Goal: Transaction & Acquisition: Purchase product/service

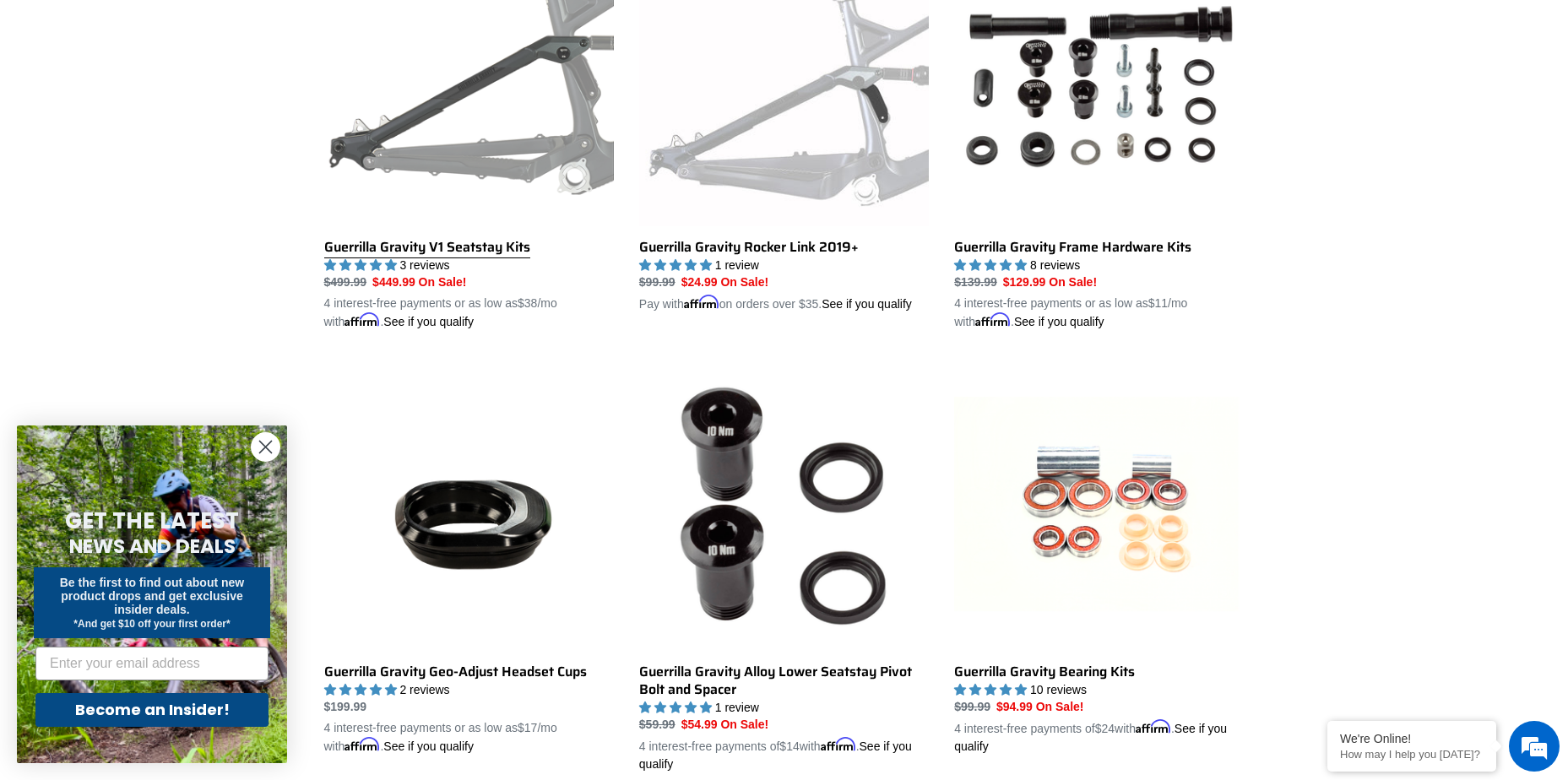
scroll to position [1013, 0]
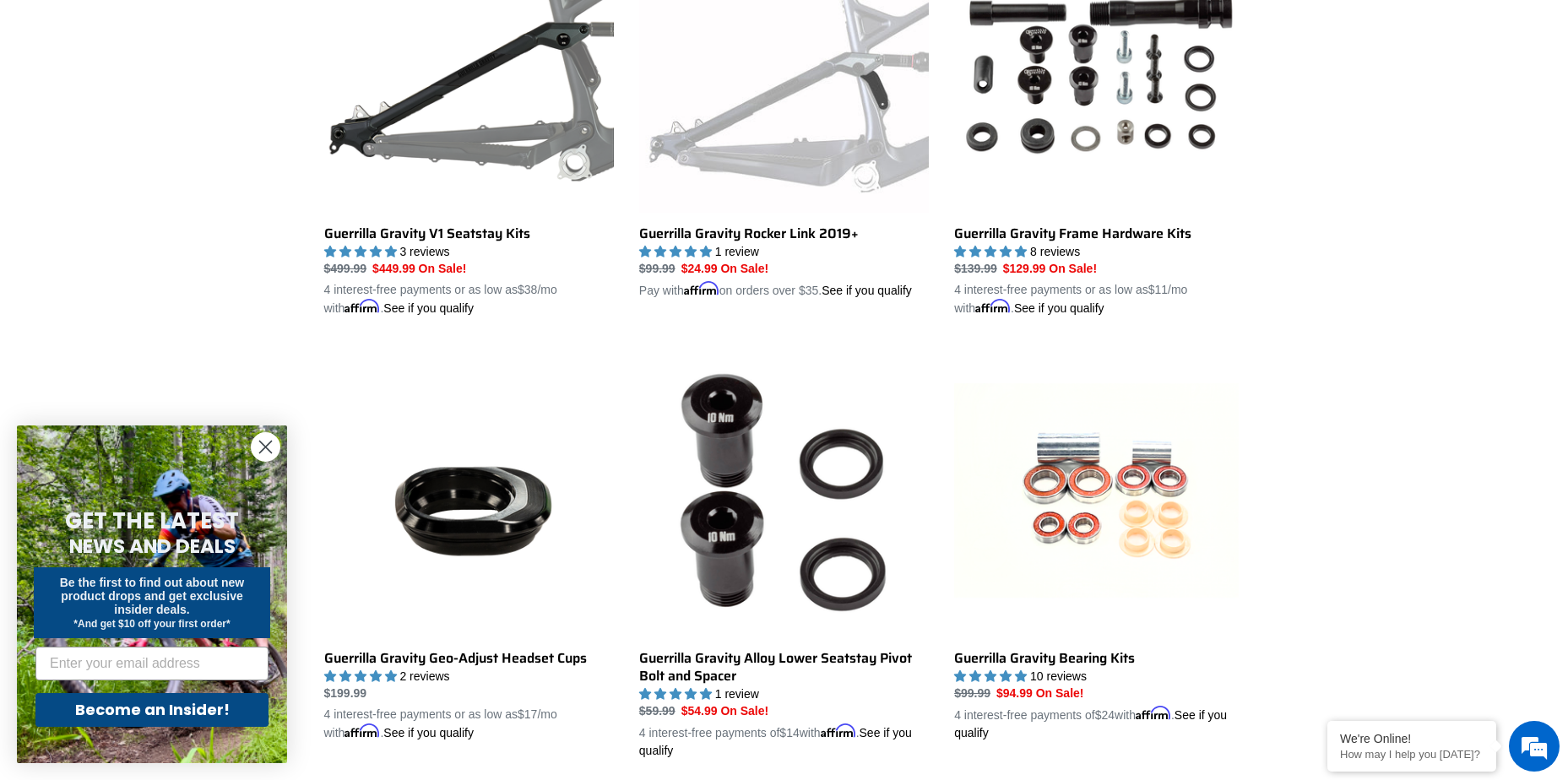
click at [264, 448] on icon "Close dialog" at bounding box center [266, 448] width 12 height 12
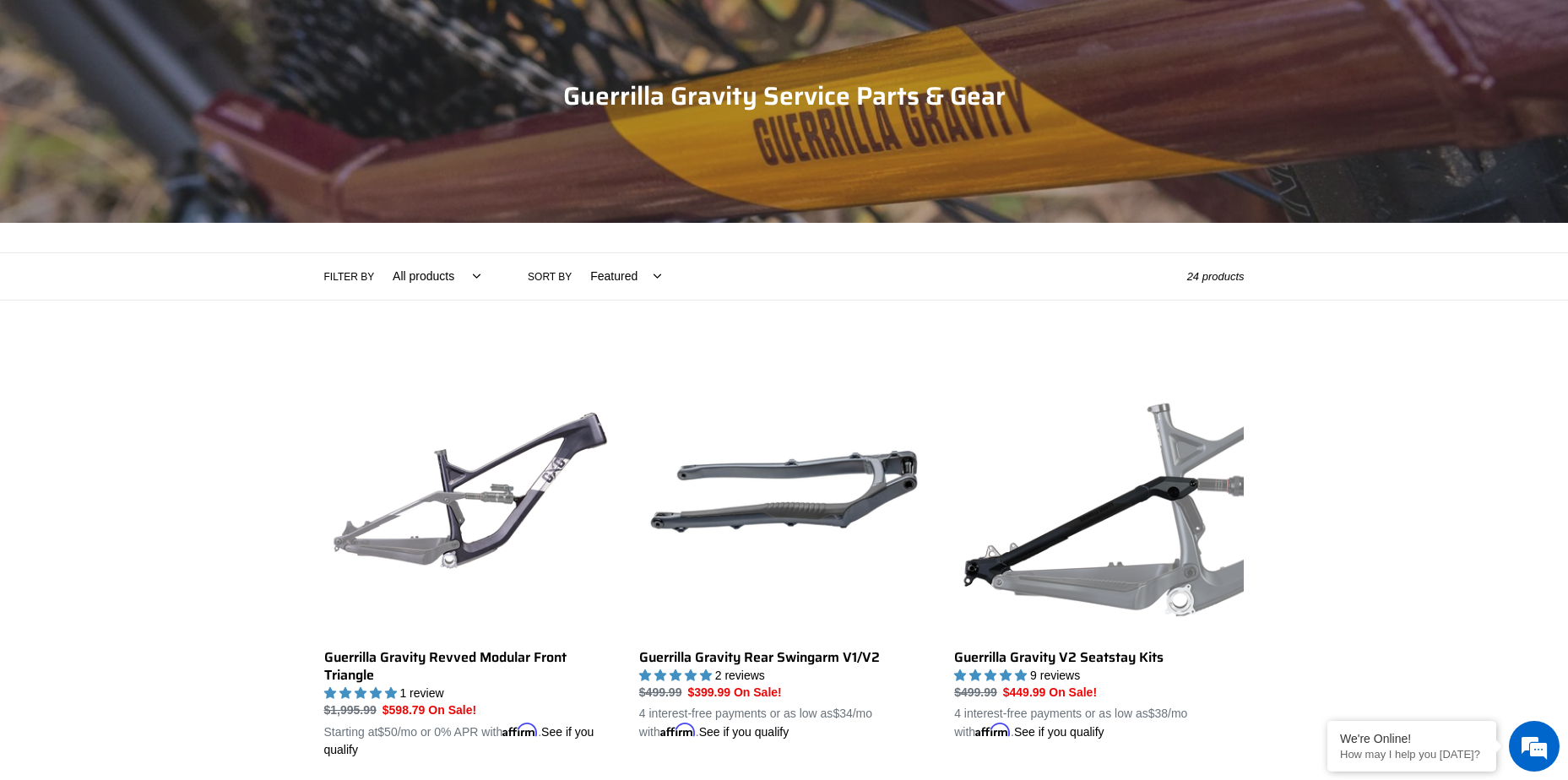
scroll to position [0, 0]
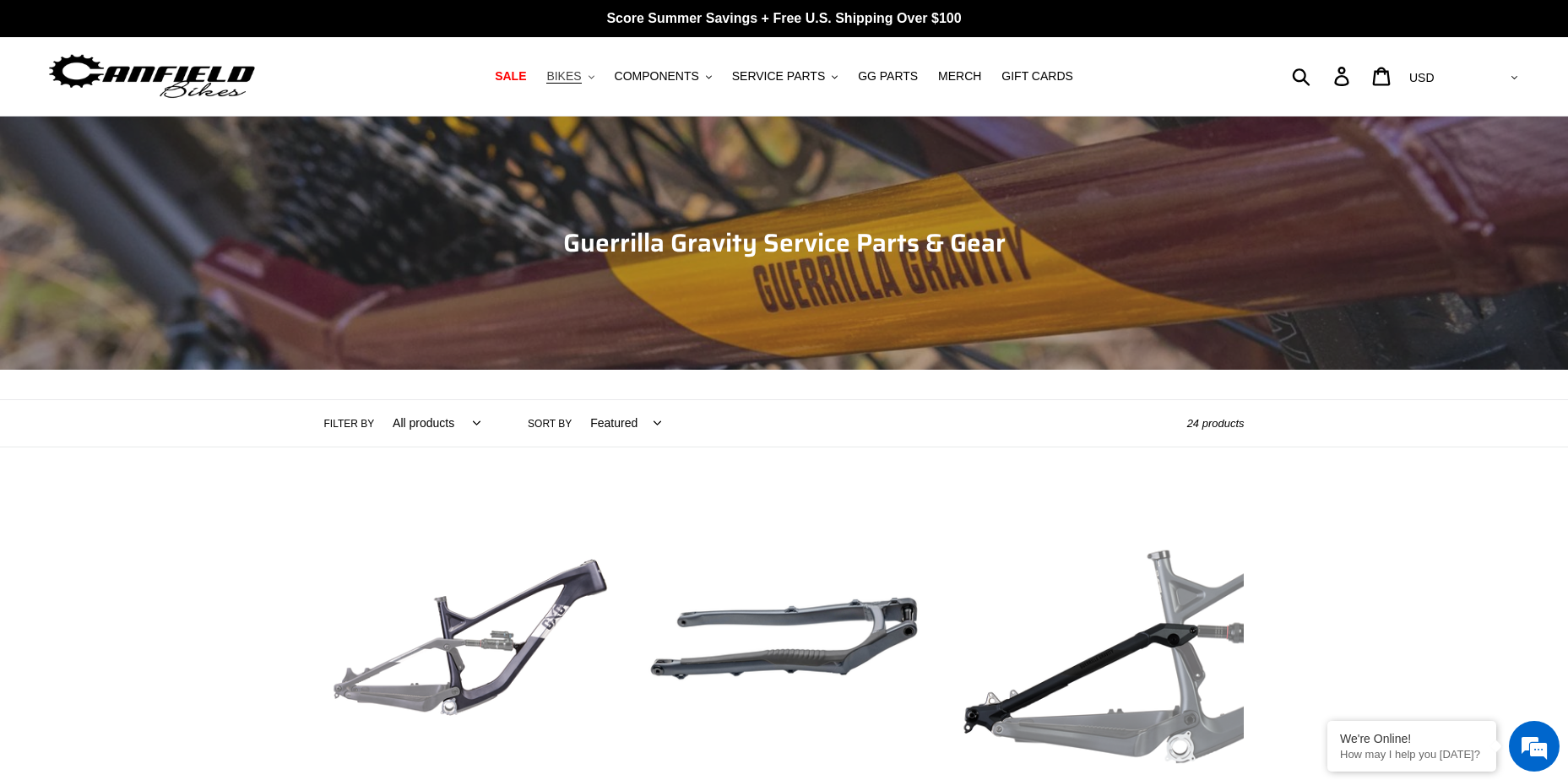
click at [602, 73] on button "BIKES .cls-1{fill:#231f20}" at bounding box center [570, 77] width 65 height 22
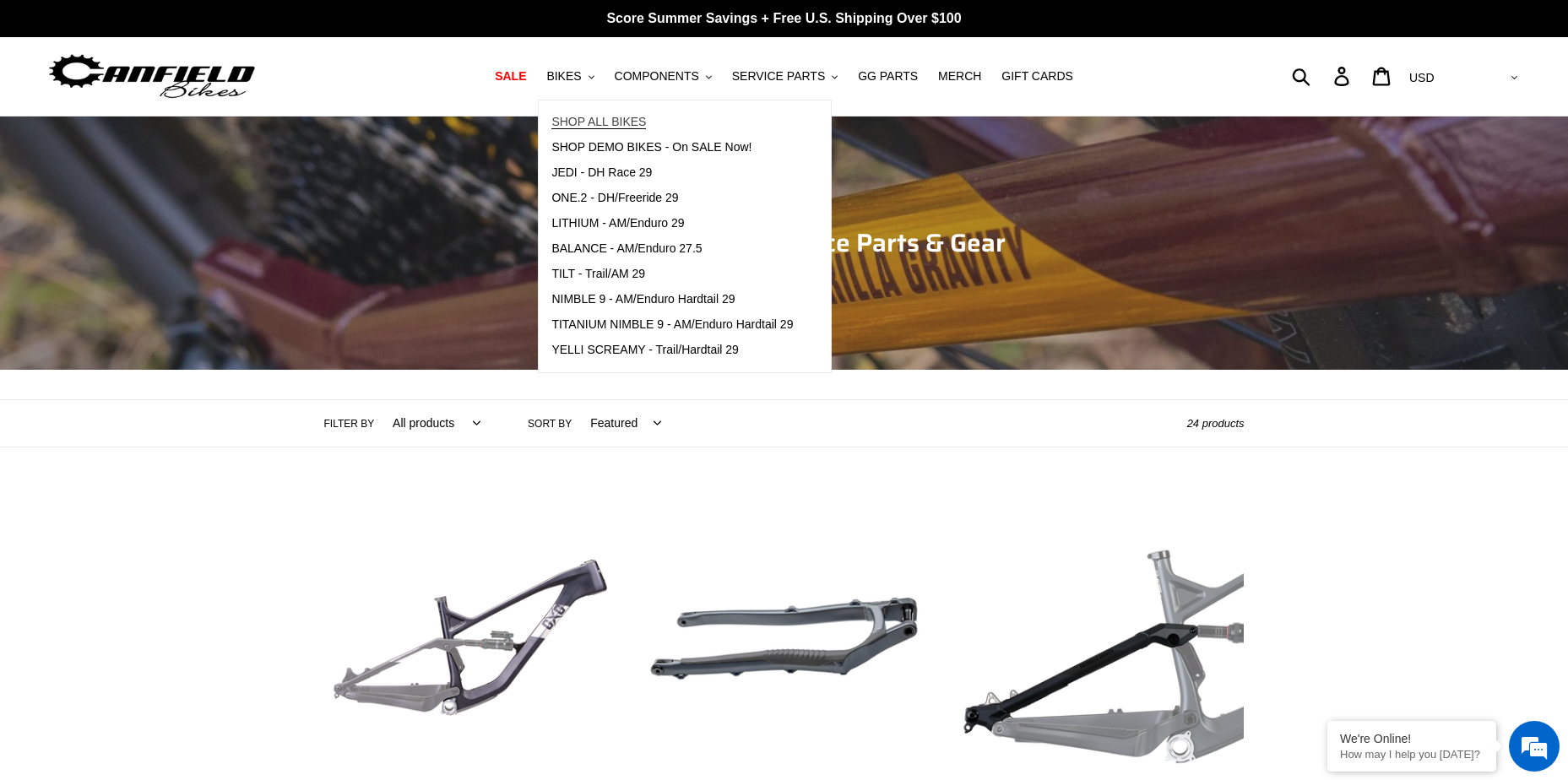
click at [606, 126] on span "SHOP ALL BIKES" at bounding box center [599, 121] width 95 height 15
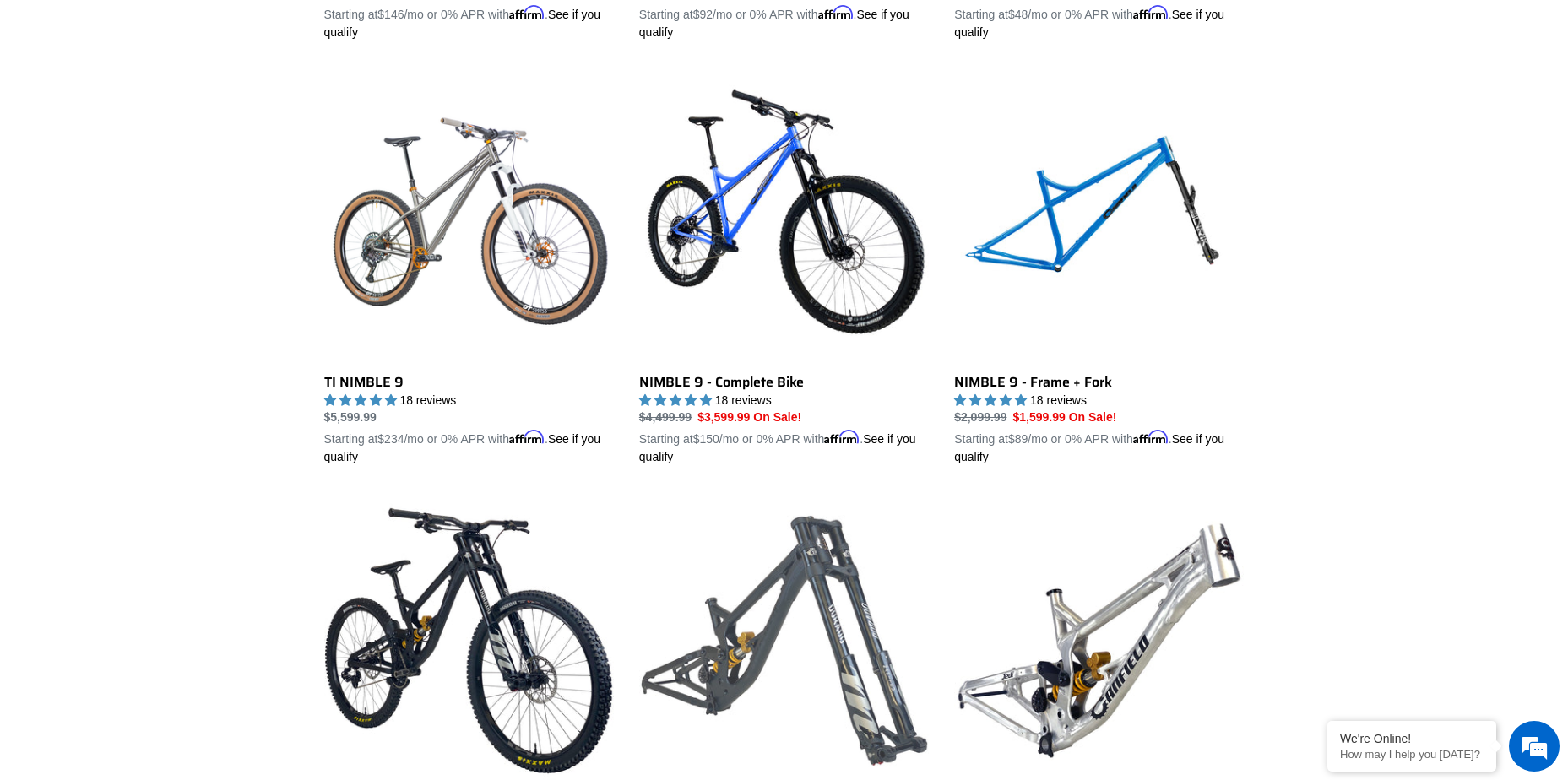
scroll to position [1689, 0]
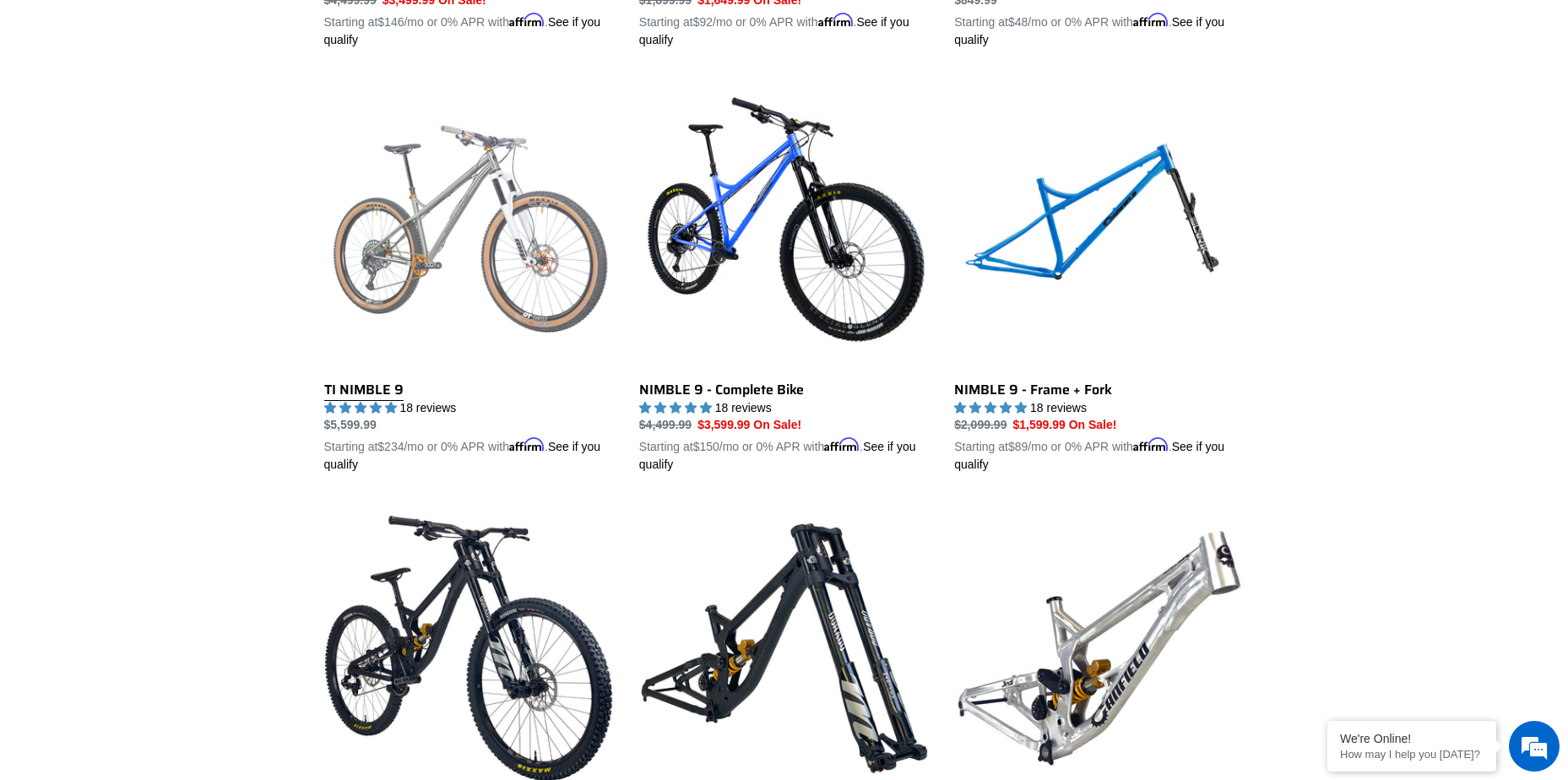
click at [384, 384] on link "TI NIMBLE 9" at bounding box center [469, 275] width 289 height 395
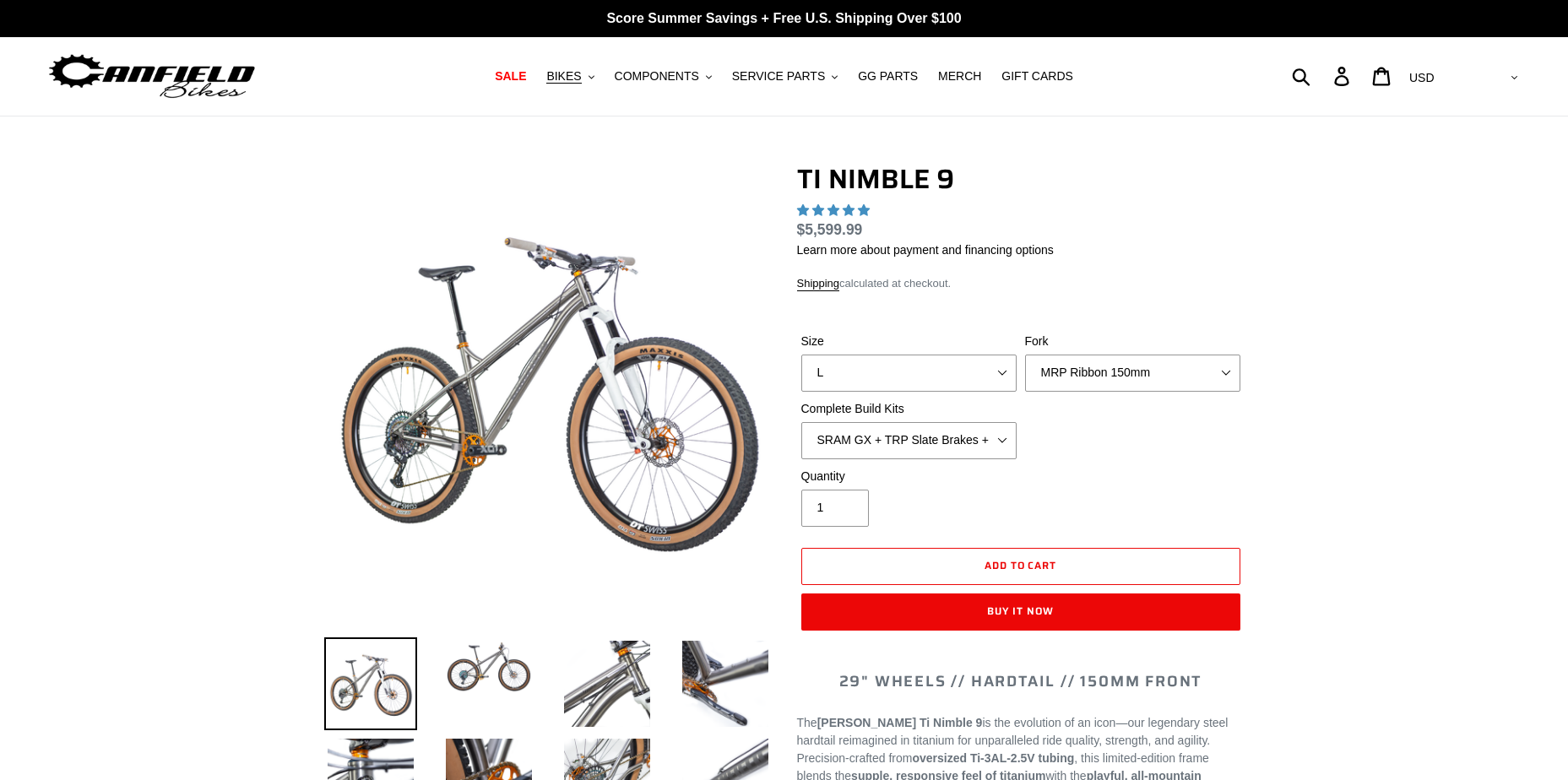
select select "highest-rating"
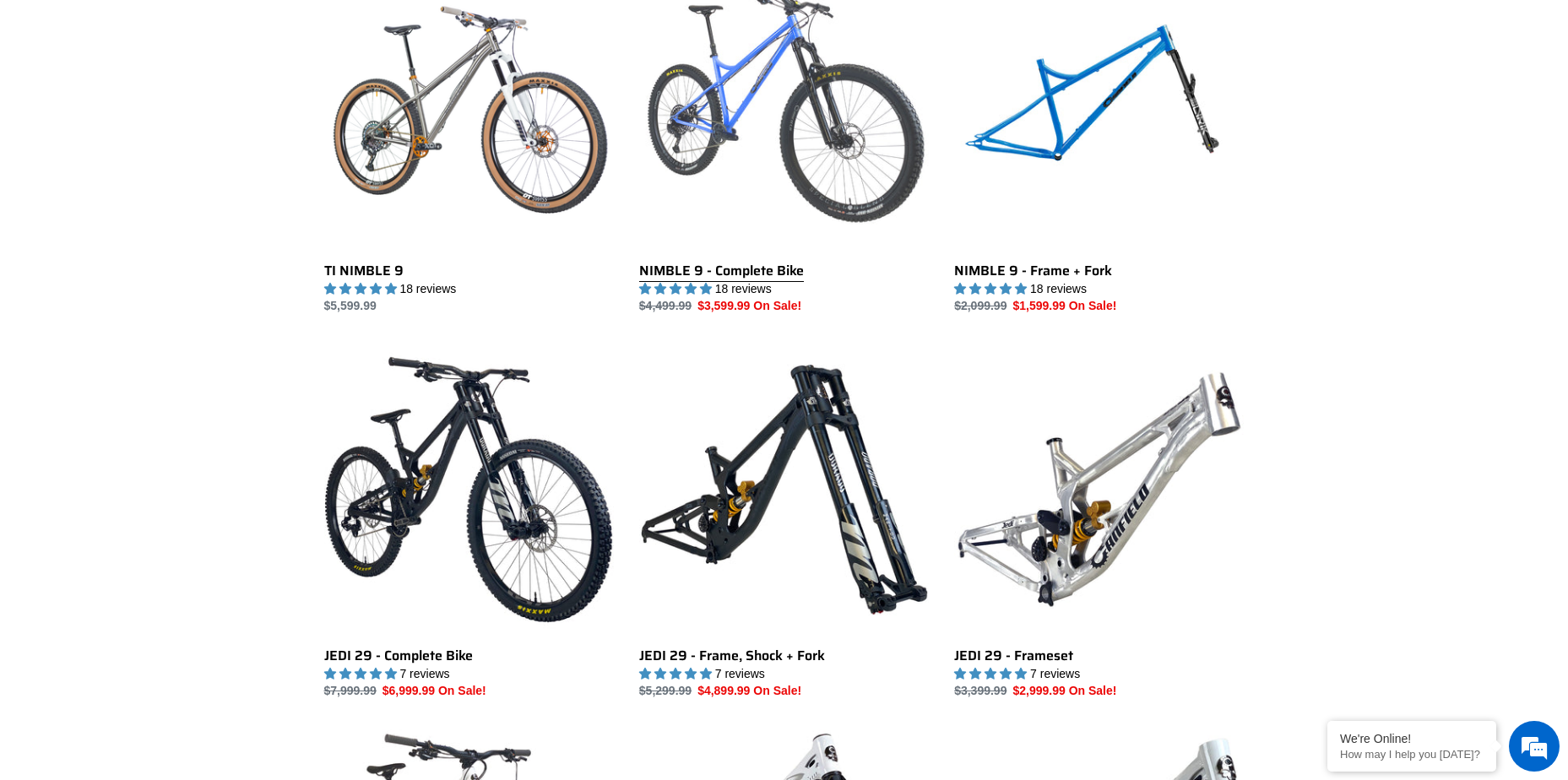
scroll to position [1805, 0]
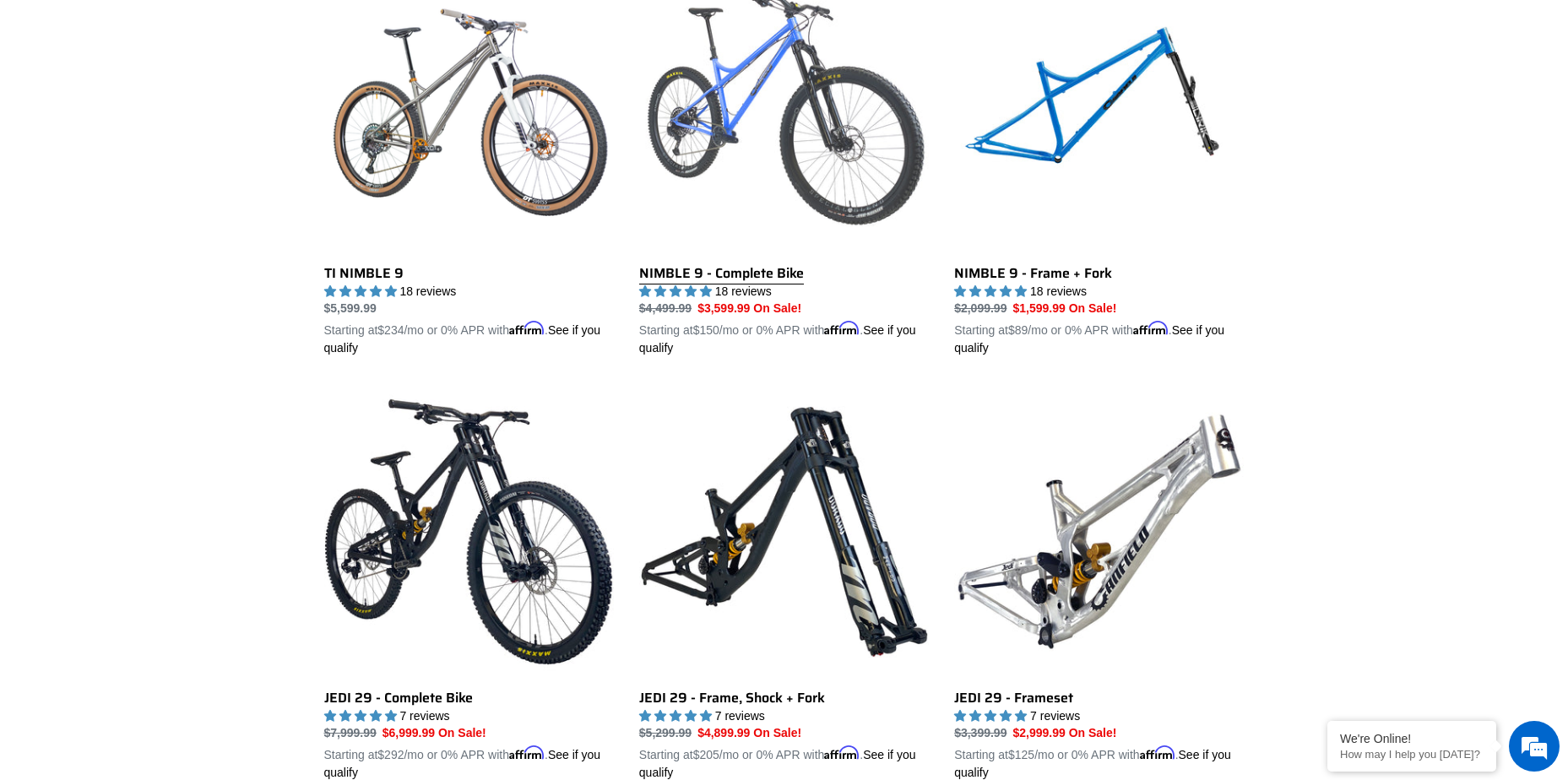
click at [738, 272] on link "NIMBLE 9 - Complete Bike" at bounding box center [784, 159] width 289 height 395
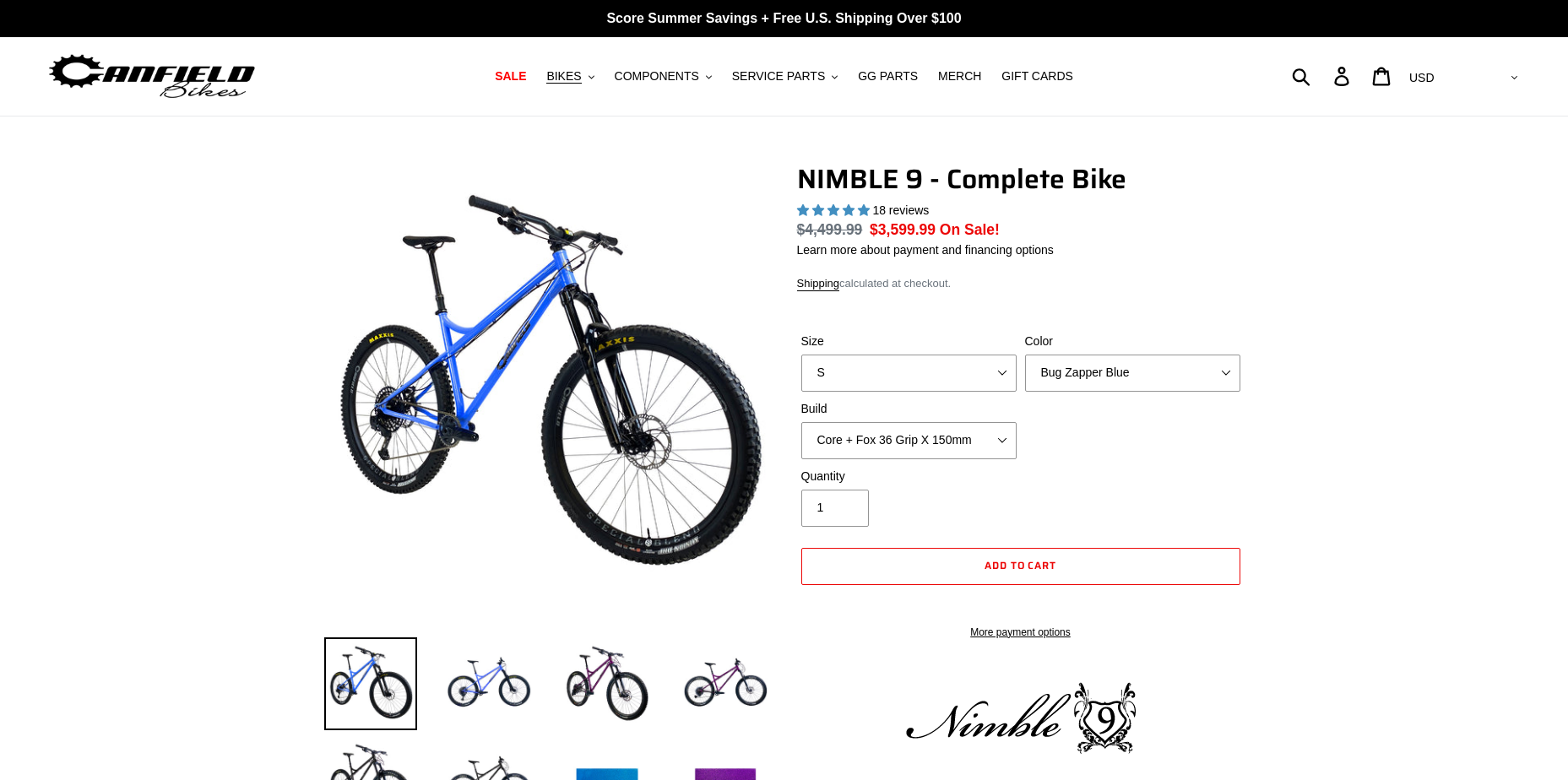
select select "highest-rating"
click at [891, 372] on select "S M L XL" at bounding box center [909, 373] width 215 height 37
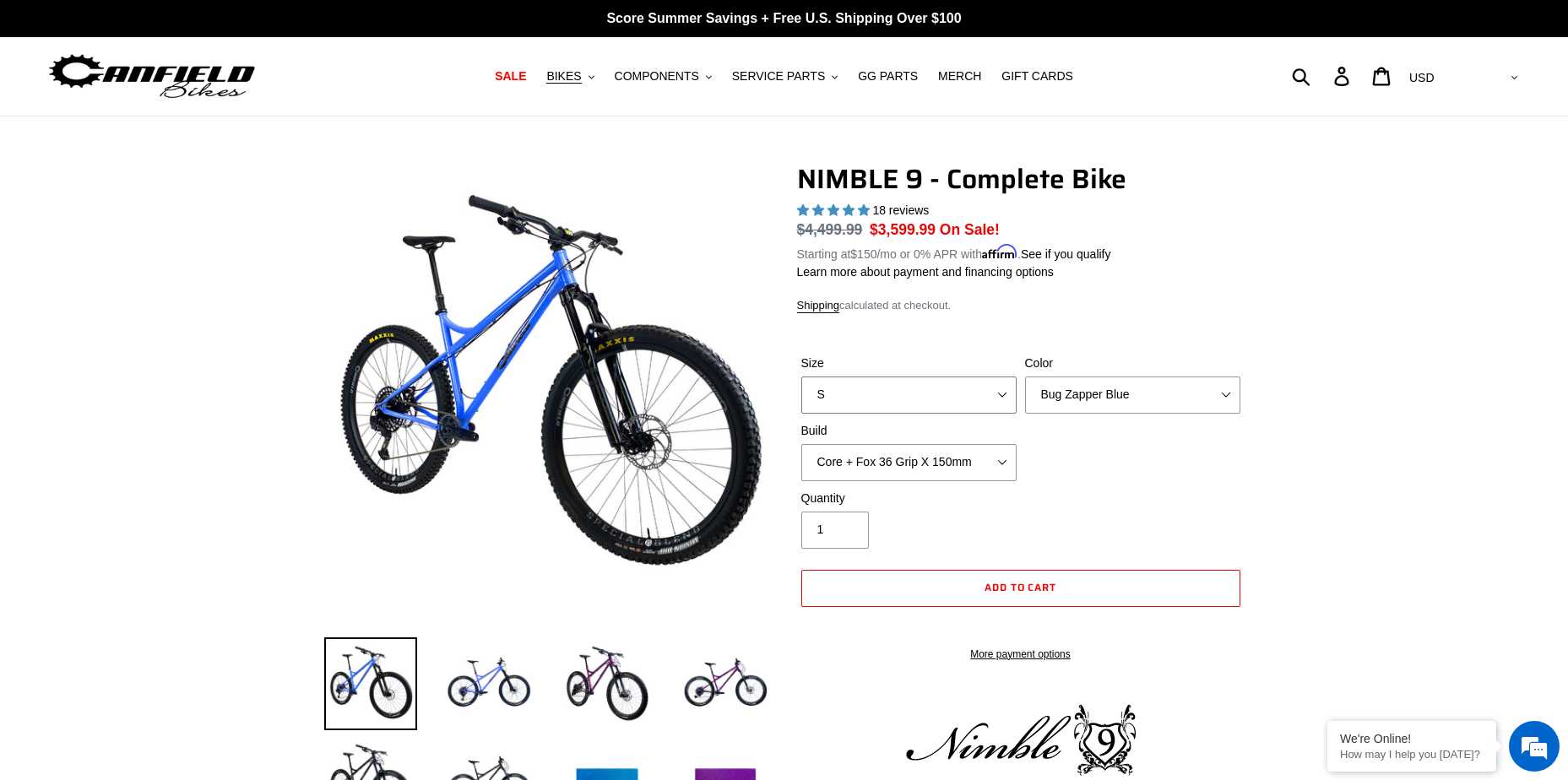
select select "L"
click at [801, 376] on select "S M L XL" at bounding box center [909, 394] width 215 height 37
